Goal: Task Accomplishment & Management: Use online tool/utility

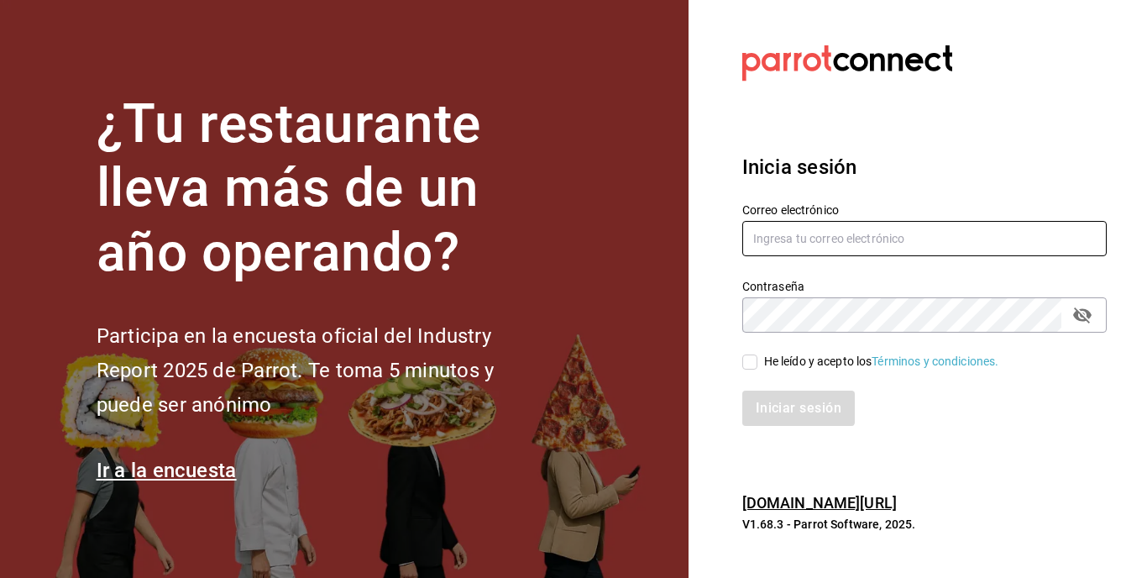
type input "[EMAIL_ADDRESS][DOMAIN_NAME]"
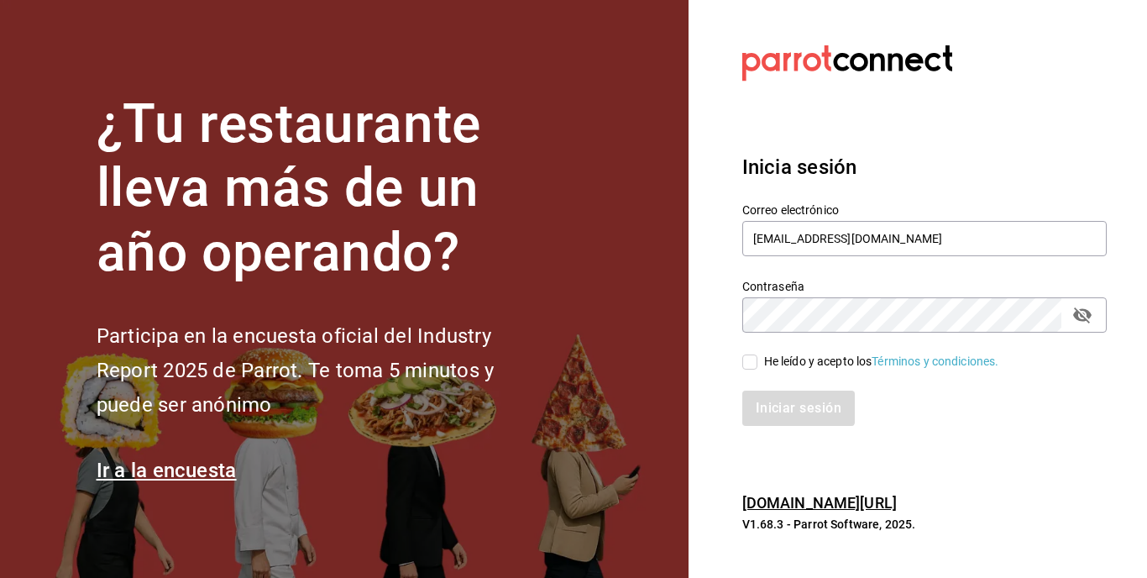
click at [736, 368] on div "He leído y acepto los Términos y condiciones." at bounding box center [914, 352] width 385 height 39
click at [753, 368] on input "He leído y acepto los Términos y condiciones." at bounding box center [750, 361] width 15 height 15
checkbox input "true"
click at [769, 419] on button "Iniciar sesión" at bounding box center [800, 408] width 114 height 35
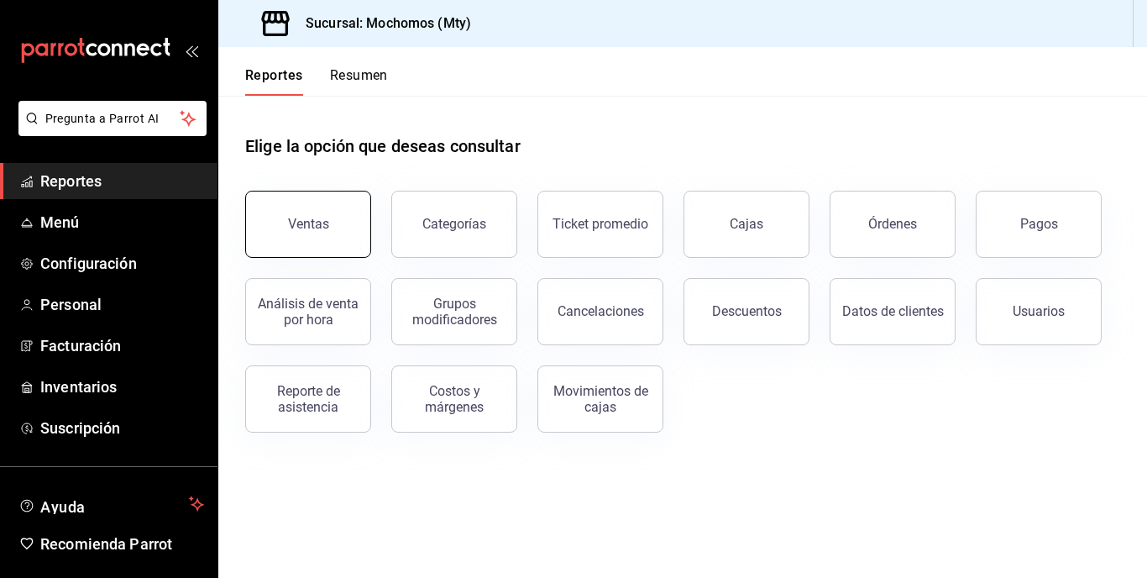
click at [345, 235] on button "Ventas" at bounding box center [308, 224] width 126 height 67
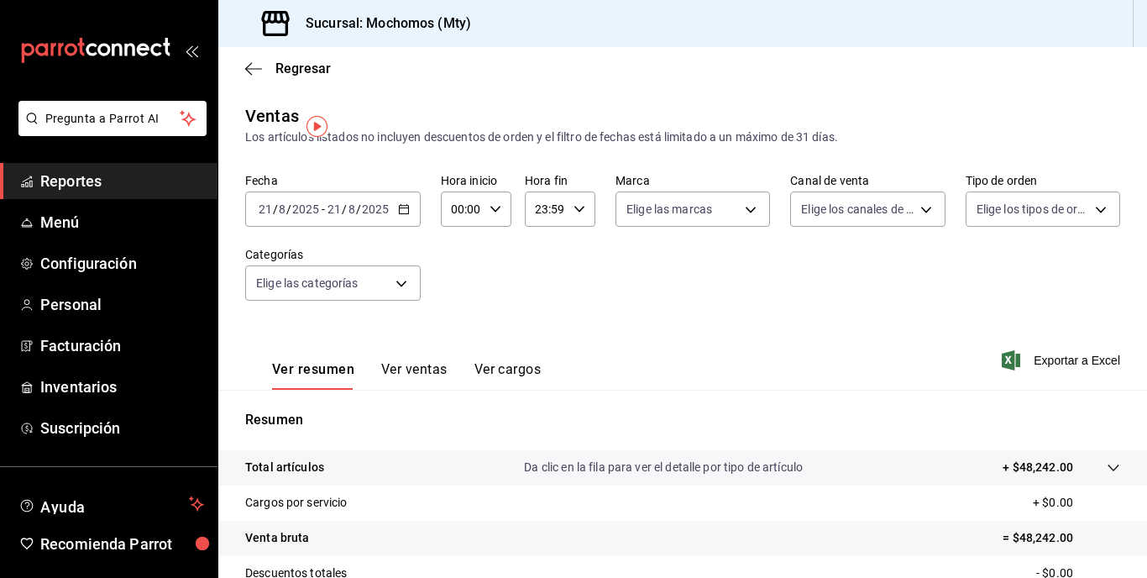
click at [389, 205] on div "[DATE] [DATE]" at bounding box center [358, 208] width 66 height 13
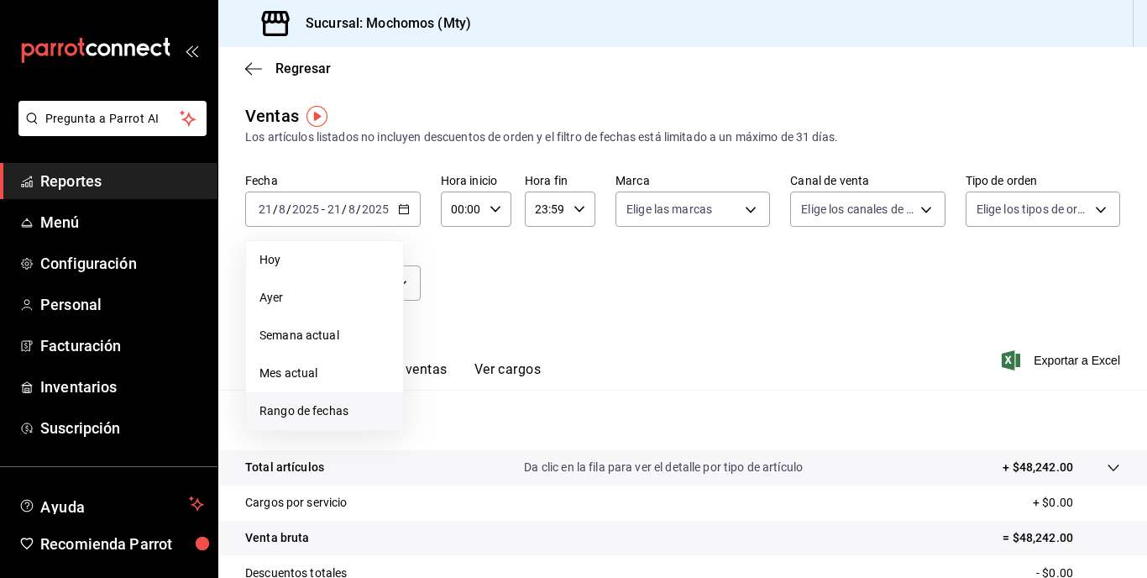
click at [355, 412] on span "Rango de fechas" at bounding box center [325, 411] width 130 height 18
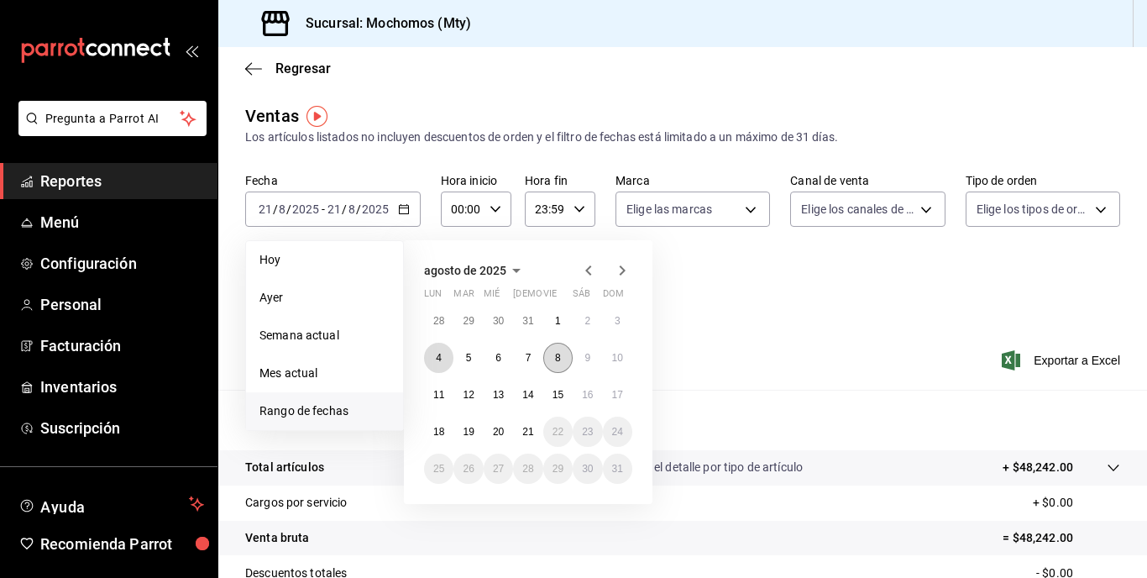
drag, startPoint x: 433, startPoint y: 350, endPoint x: 550, endPoint y: 365, distance: 118.5
click at [441, 350] on button "4" at bounding box center [438, 358] width 29 height 30
drag, startPoint x: 439, startPoint y: 423, endPoint x: 495, endPoint y: 417, distance: 55.7
click at [443, 421] on button "18" at bounding box center [438, 432] width 29 height 30
click at [533, 425] on button "21" at bounding box center [527, 432] width 29 height 30
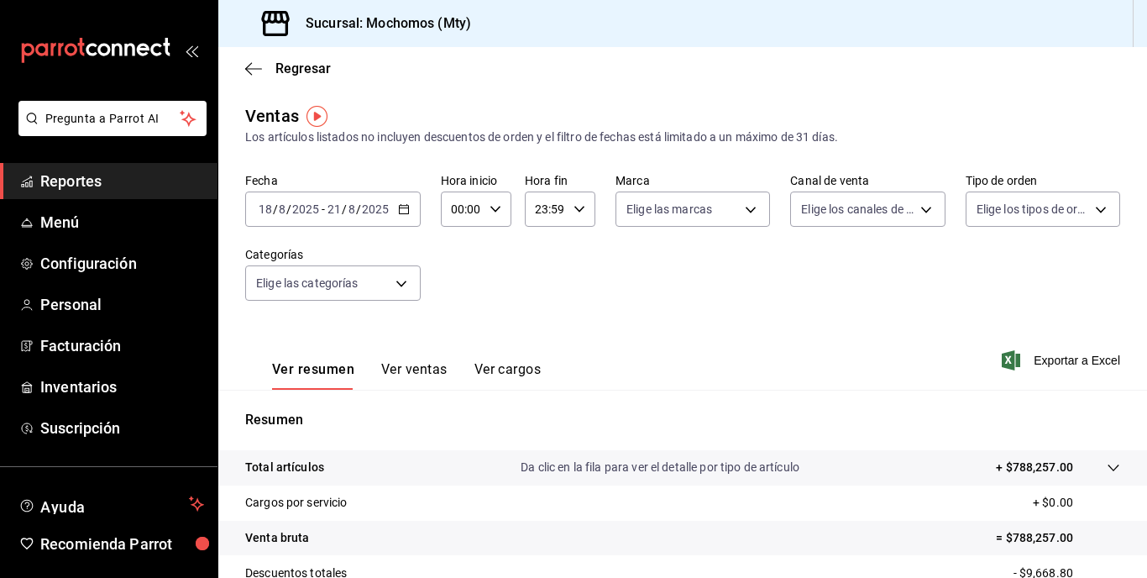
click at [491, 214] on icon "button" at bounding box center [496, 209] width 12 height 12
click at [455, 274] on button "05" at bounding box center [458, 286] width 28 height 34
type input "05:00"
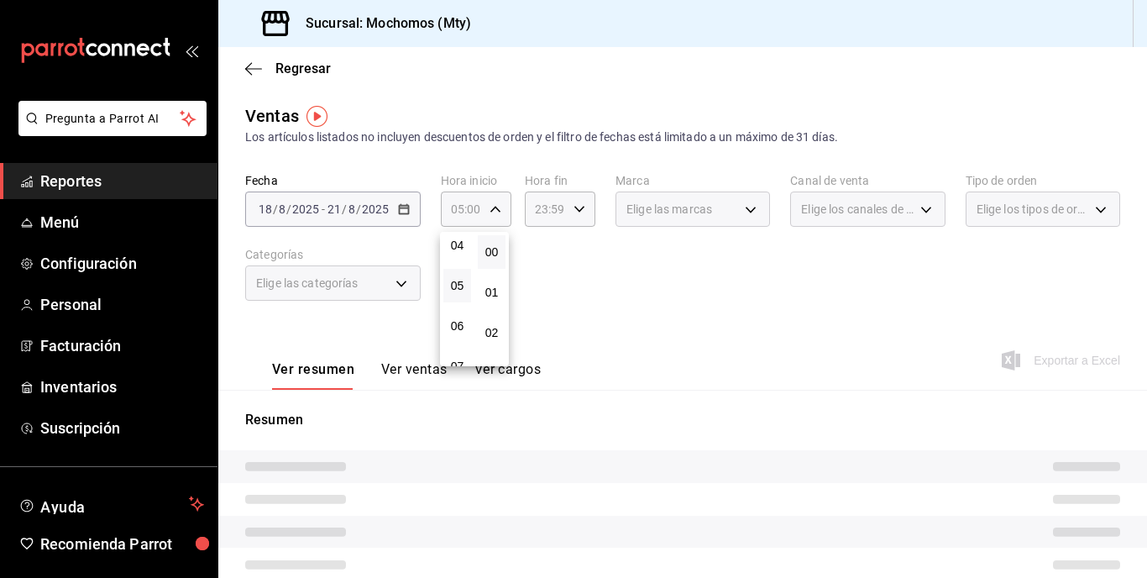
click at [548, 188] on div at bounding box center [573, 289] width 1147 height 578
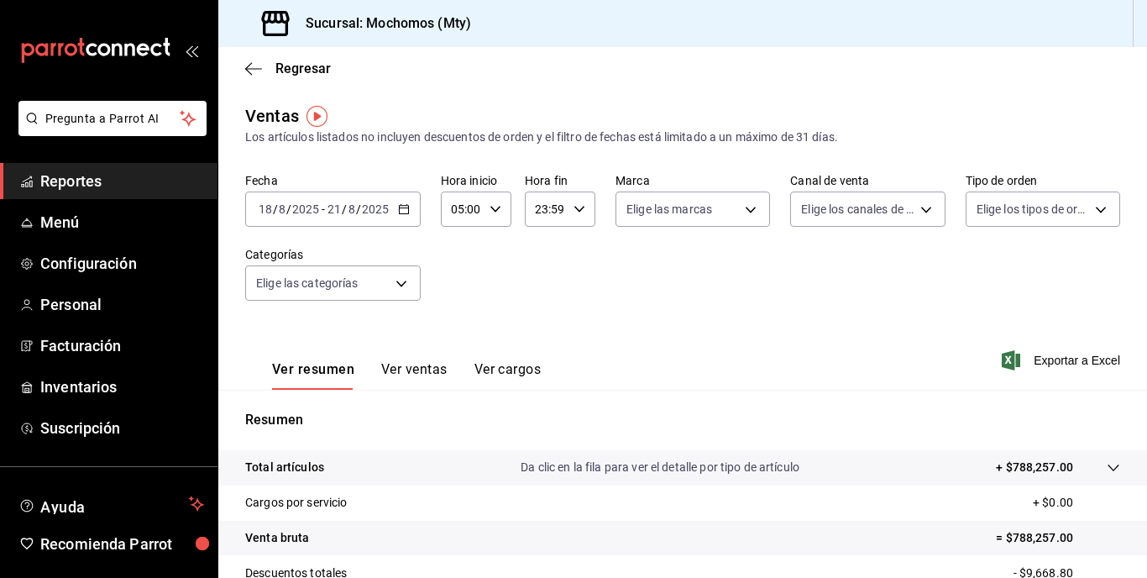
click at [574, 213] on icon "button" at bounding box center [580, 209] width 12 height 12
click at [538, 286] on span "05" at bounding box center [540, 292] width 8 height 13
type input "05:59"
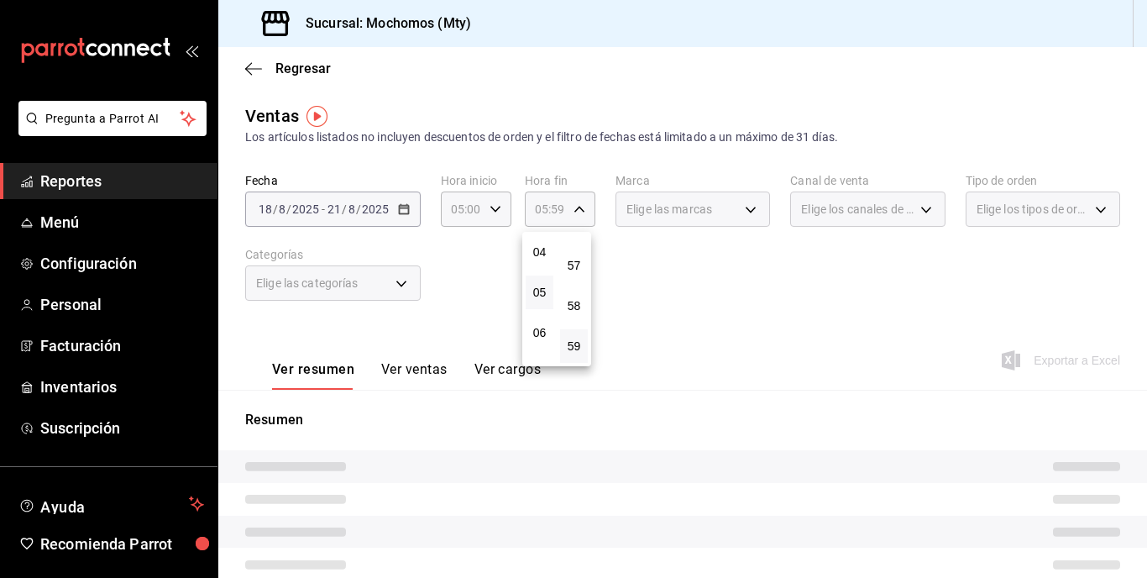
click at [638, 254] on div at bounding box center [573, 289] width 1147 height 578
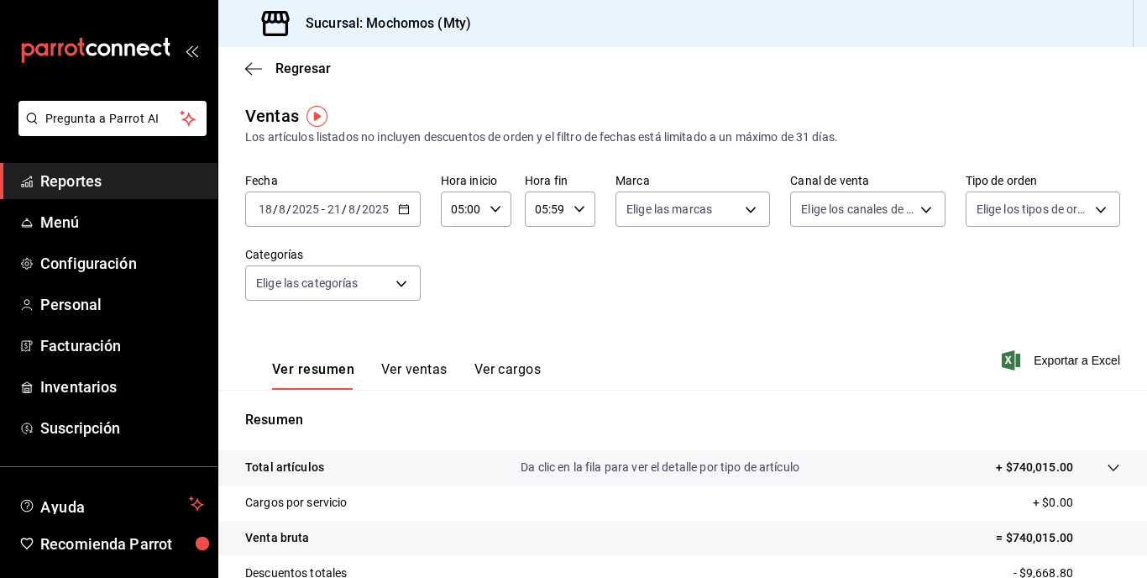
click at [607, 282] on div "Fecha [DATE] [DATE] - [DATE] [DATE] Hora inicio 05:00 Hora inicio Hora fin 05:5…" at bounding box center [682, 247] width 875 height 148
click at [1022, 455] on tr "Total artículos Da clic en la fila para ver el detalle por tipo de artículo + $…" at bounding box center [682, 467] width 929 height 35
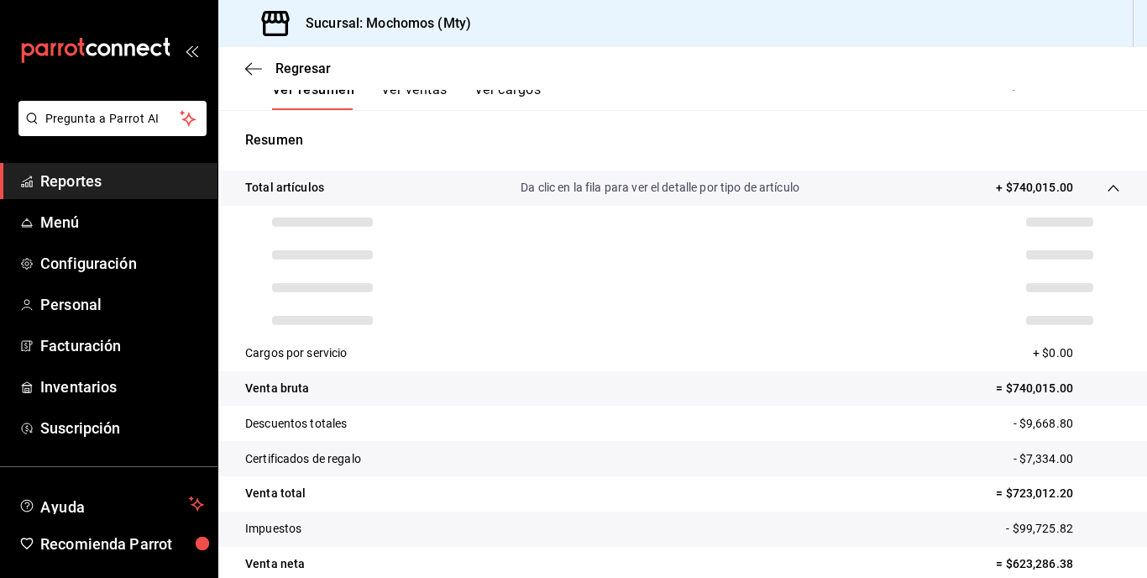
scroll to position [336, 0]
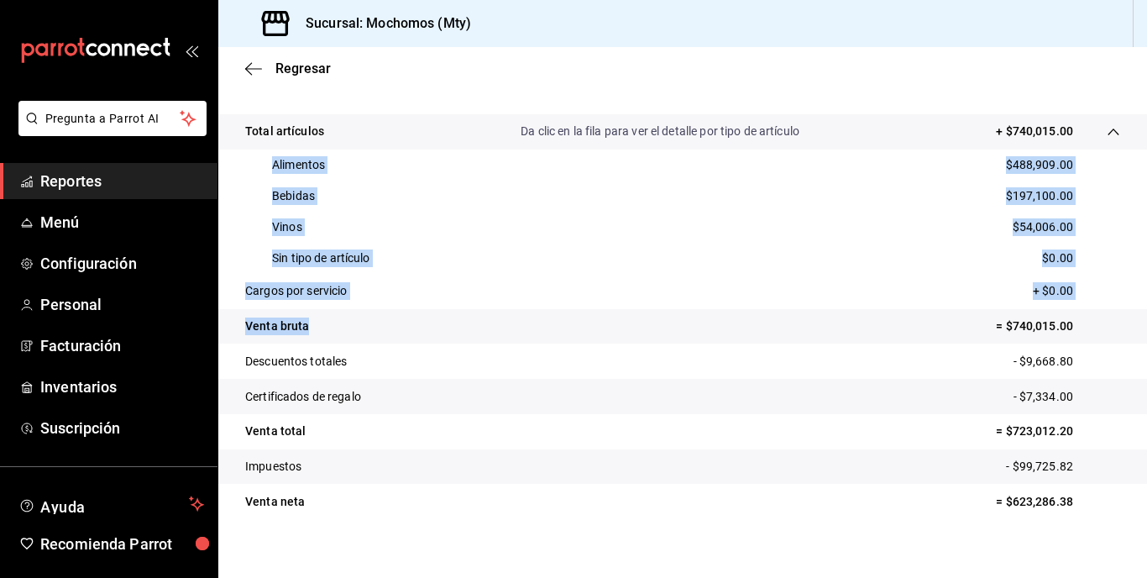
drag, startPoint x: 258, startPoint y: 162, endPoint x: 449, endPoint y: 332, distance: 255.9
click at [448, 333] on tbody "Total artículos Da clic en la fila para ver el detalle por tipo de artículo + $…" at bounding box center [682, 316] width 929 height 405
copy tbody "Alimentos $488,909.00 Bebidas $197,100.00 Vinos $54,006.00 Sin tipo de artículo…"
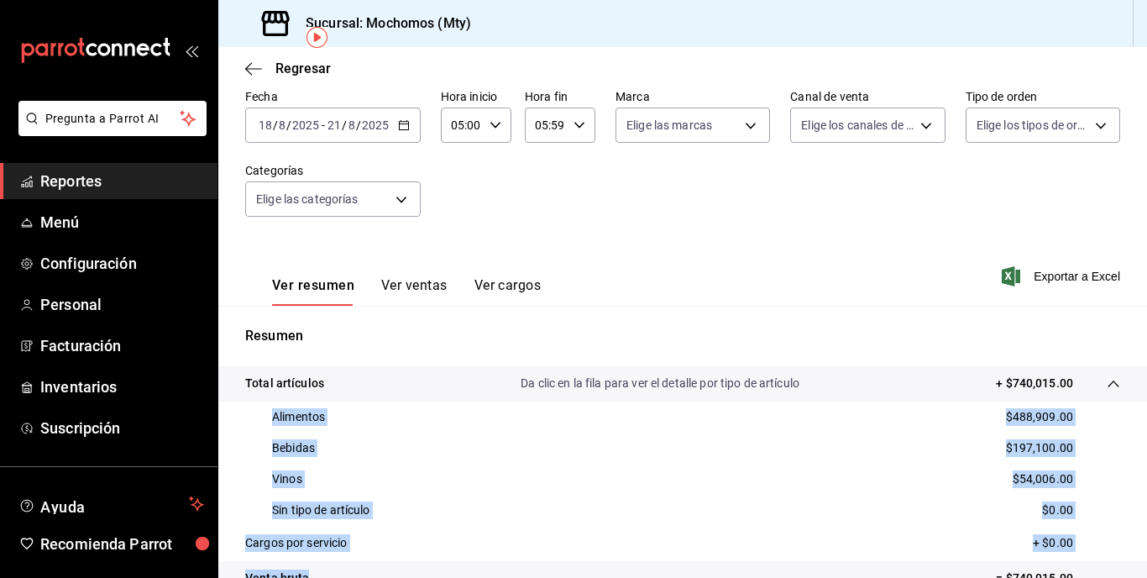
scroll to position [0, 0]
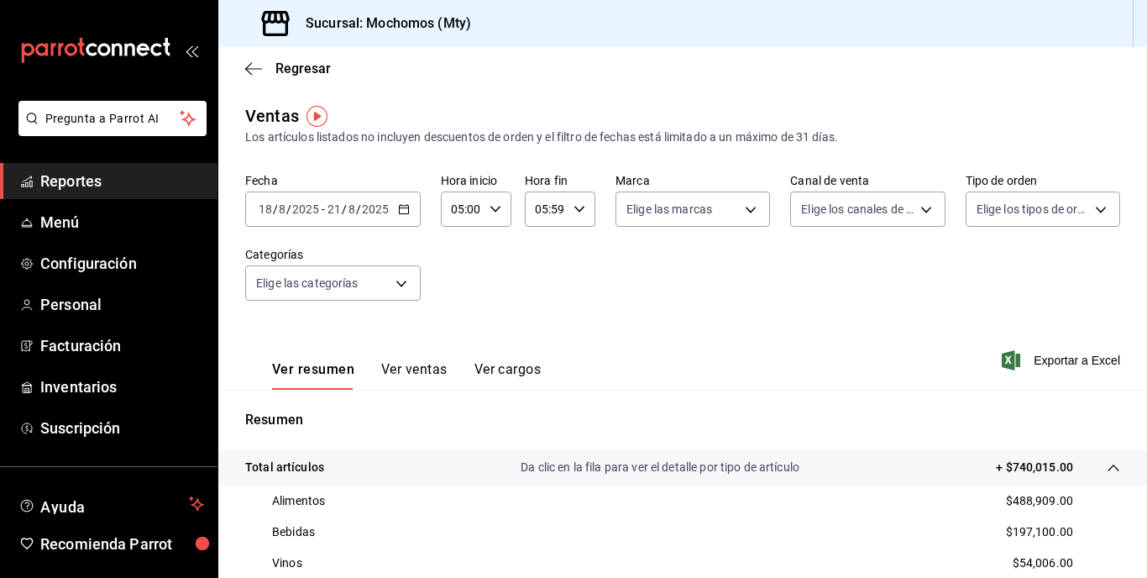
click at [353, 207] on input "8" at bounding box center [352, 208] width 8 height 13
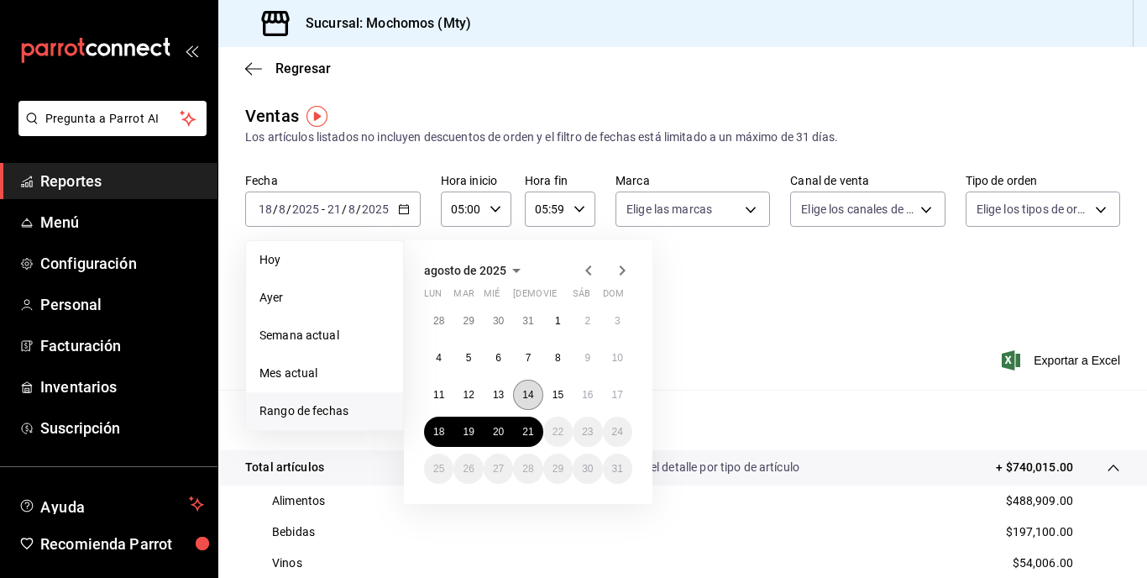
click at [524, 382] on button "14" at bounding box center [527, 395] width 29 height 30
click at [434, 443] on button "18" at bounding box center [438, 432] width 29 height 30
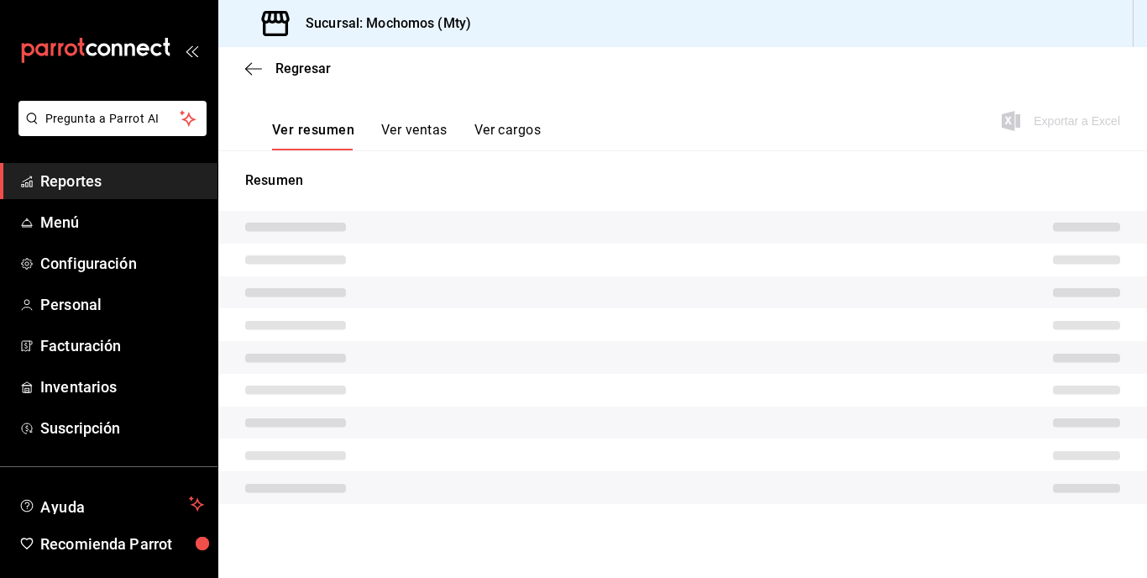
scroll to position [227, 0]
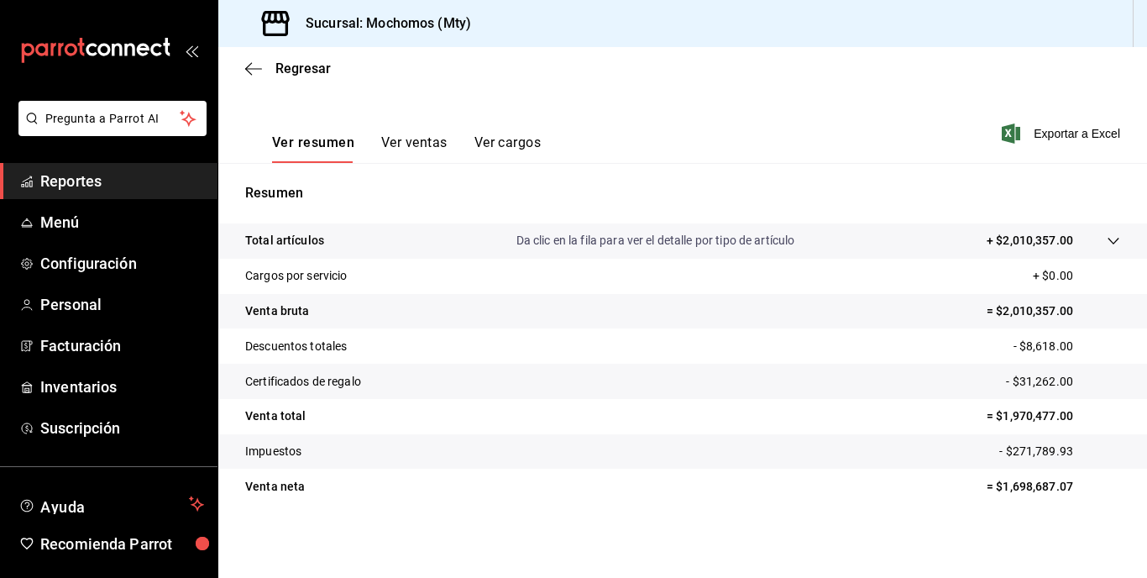
click at [1008, 228] on tr "Total artículos Da clic en la fila para ver el detalle por tipo de artículo + $…" at bounding box center [682, 240] width 929 height 35
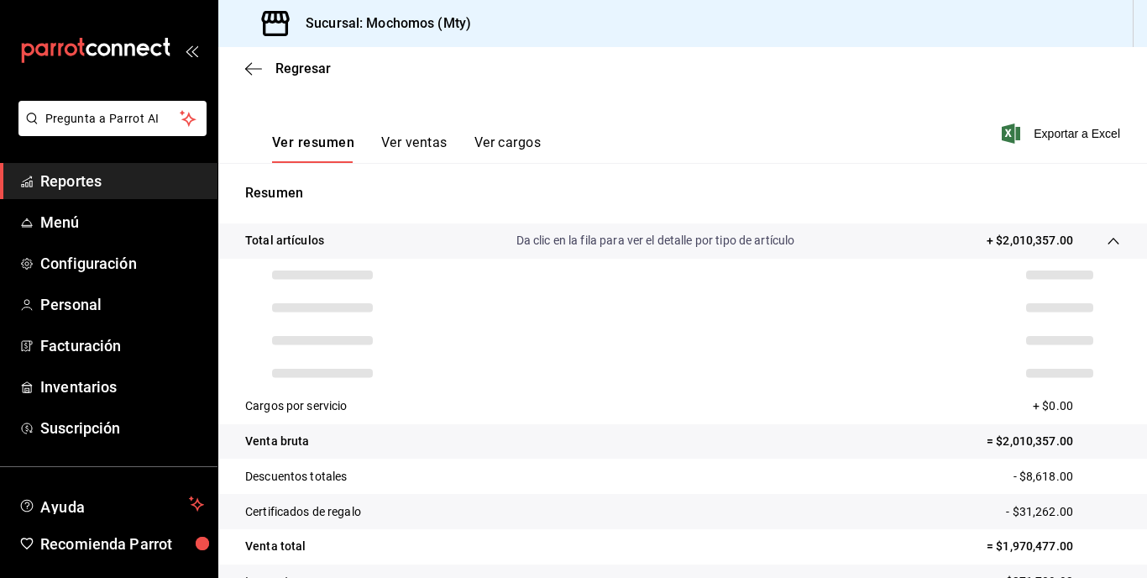
scroll to position [239, 0]
